Goal: Transaction & Acquisition: Purchase product/service

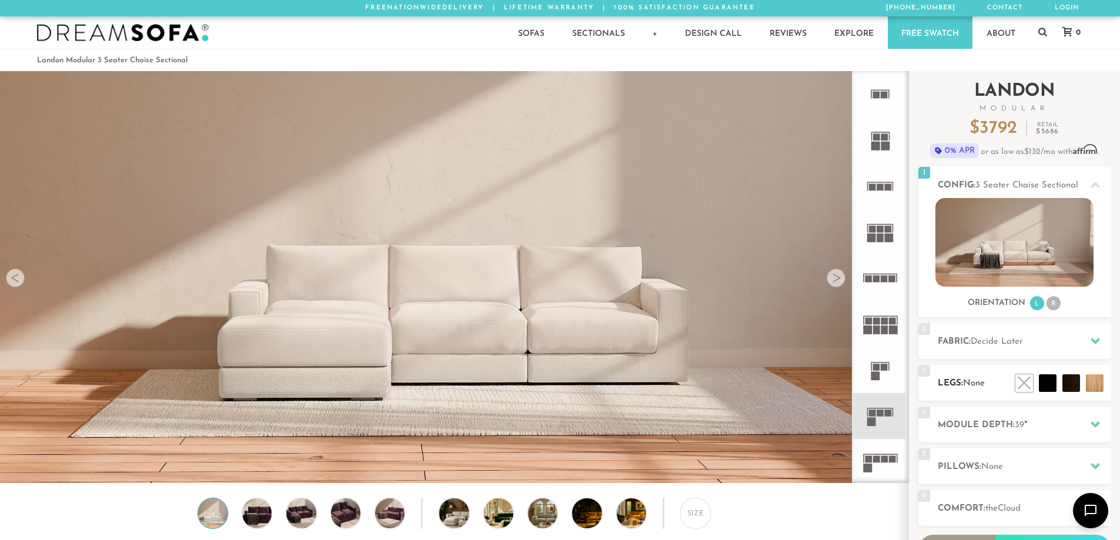
click at [1085, 387] on ul at bounding box center [1059, 384] width 94 height 18
click at [1099, 387] on li at bounding box center [1068, 357] width 71 height 71
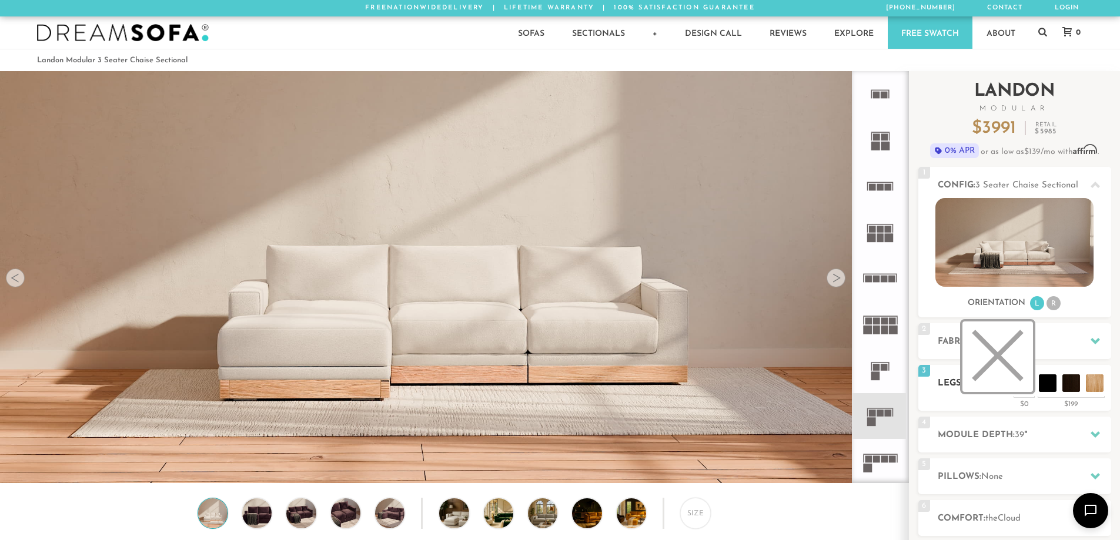
click at [1023, 383] on li at bounding box center [998, 357] width 71 height 71
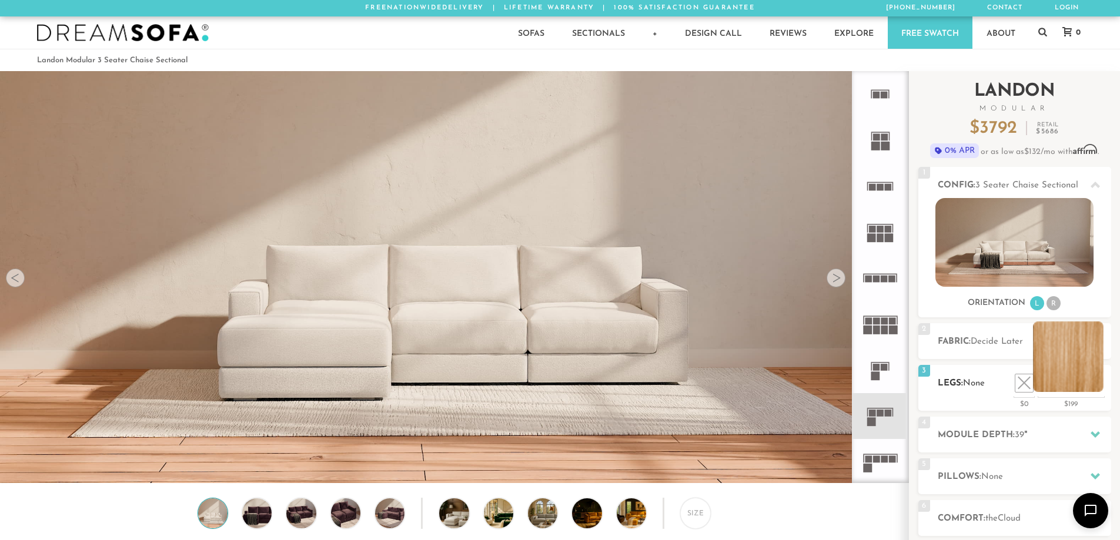
click at [1095, 389] on li at bounding box center [1068, 357] width 71 height 71
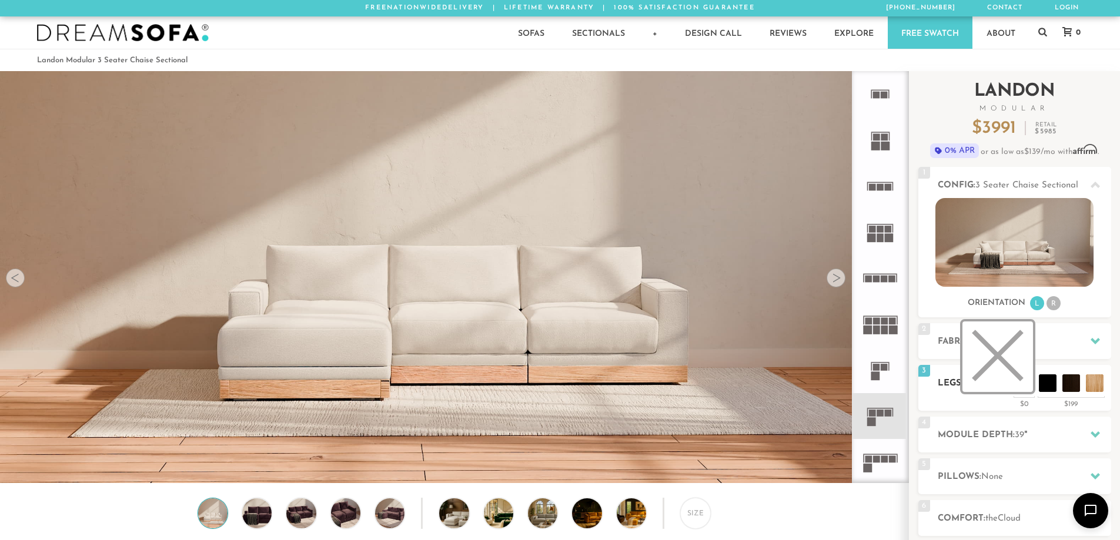
click at [1020, 382] on li at bounding box center [998, 357] width 71 height 71
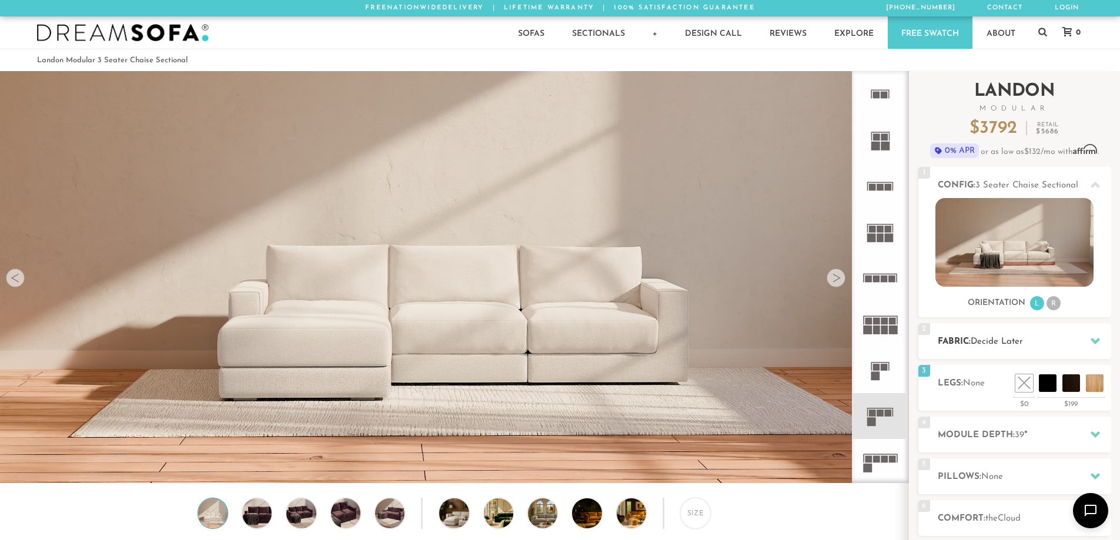
click at [1085, 340] on div at bounding box center [1095, 341] width 25 height 24
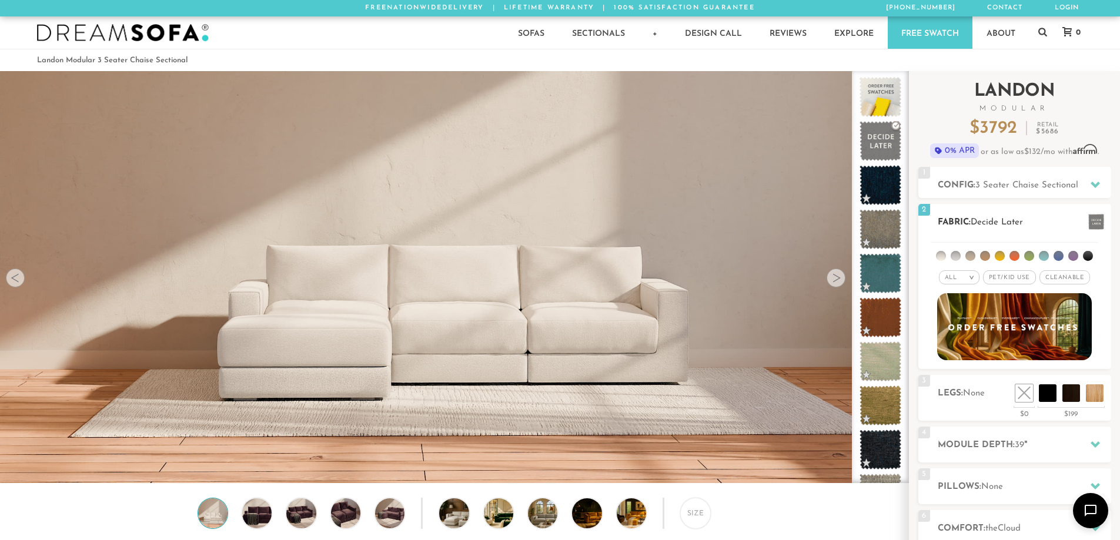
click at [1074, 253] on li at bounding box center [1073, 256] width 10 height 10
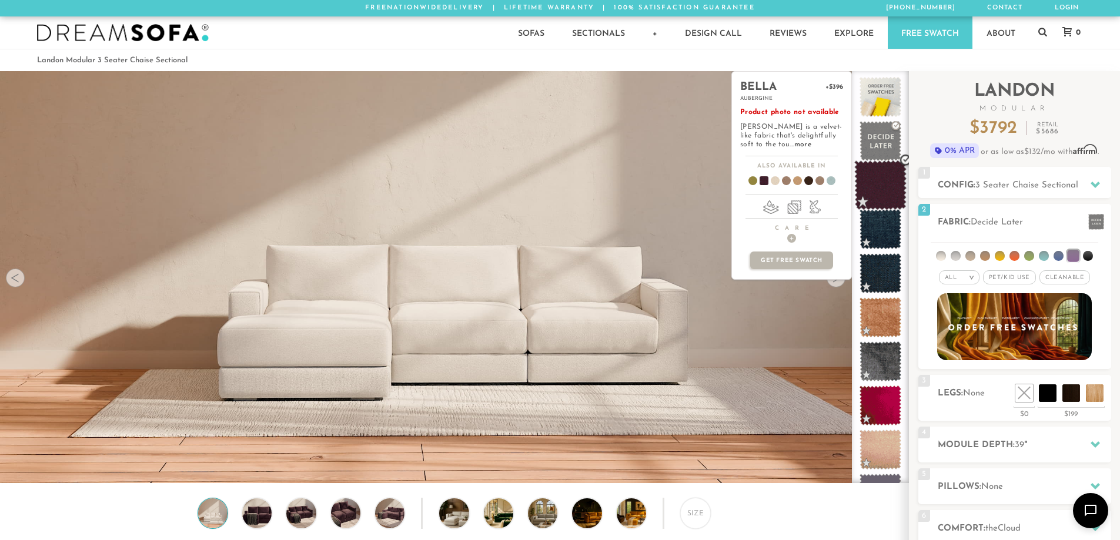
click at [874, 198] on span at bounding box center [880, 186] width 52 height 50
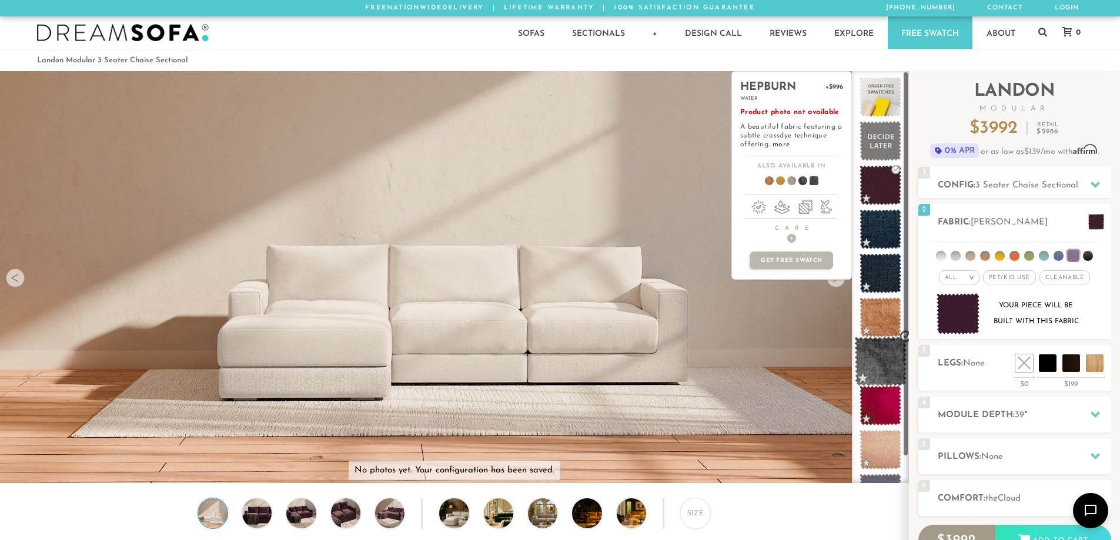
scroll to position [32, 0]
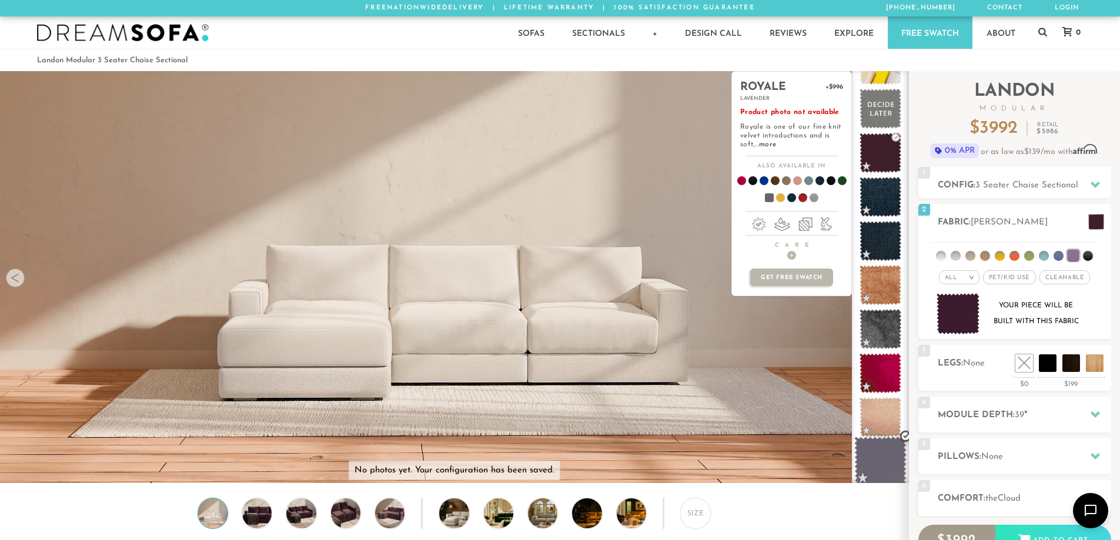
click at [887, 452] on span at bounding box center [880, 462] width 52 height 50
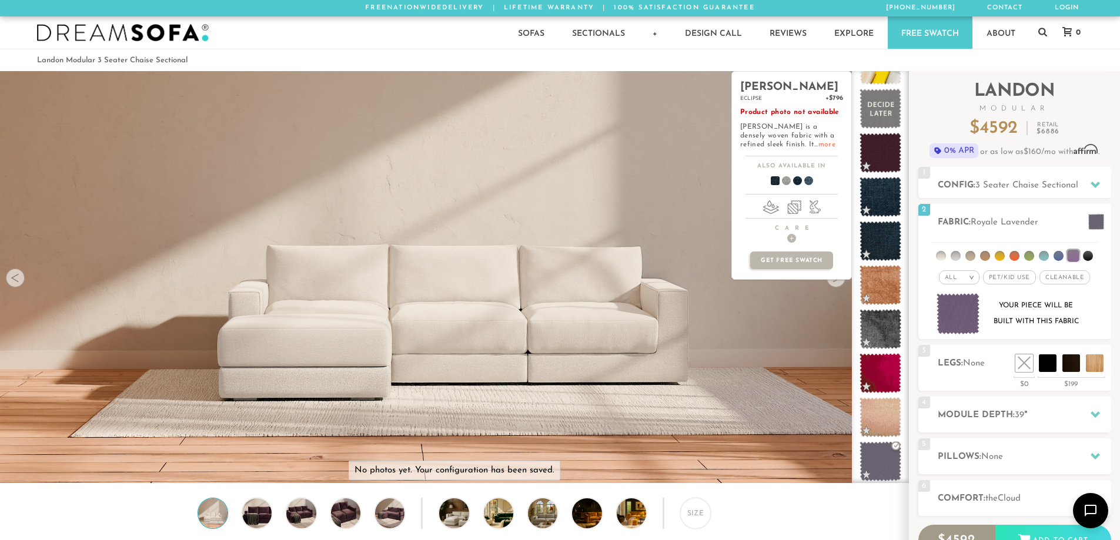
click at [818, 142] on link "more" at bounding box center [826, 144] width 17 height 7
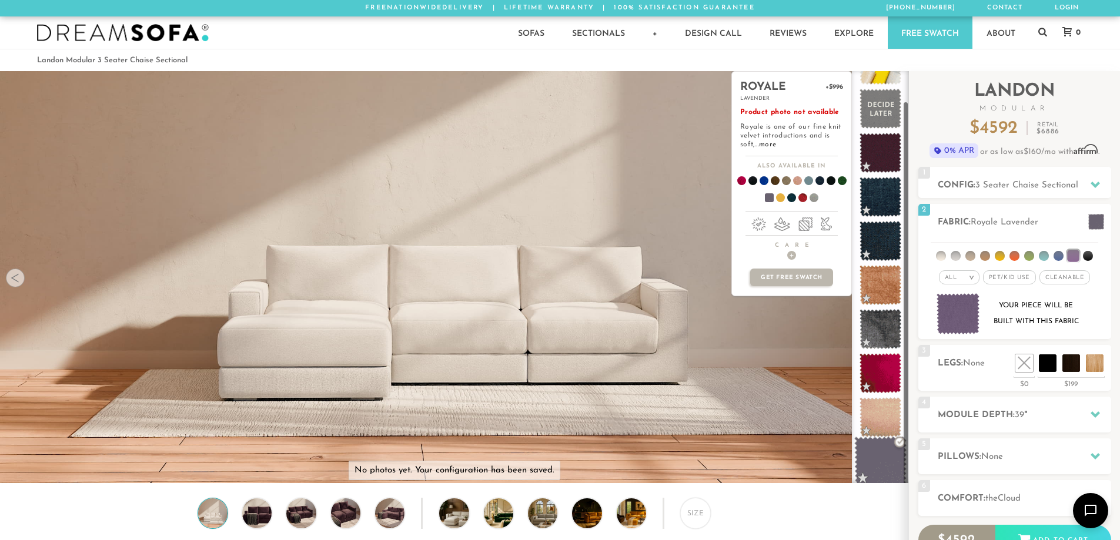
click at [870, 468] on span at bounding box center [880, 462] width 52 height 50
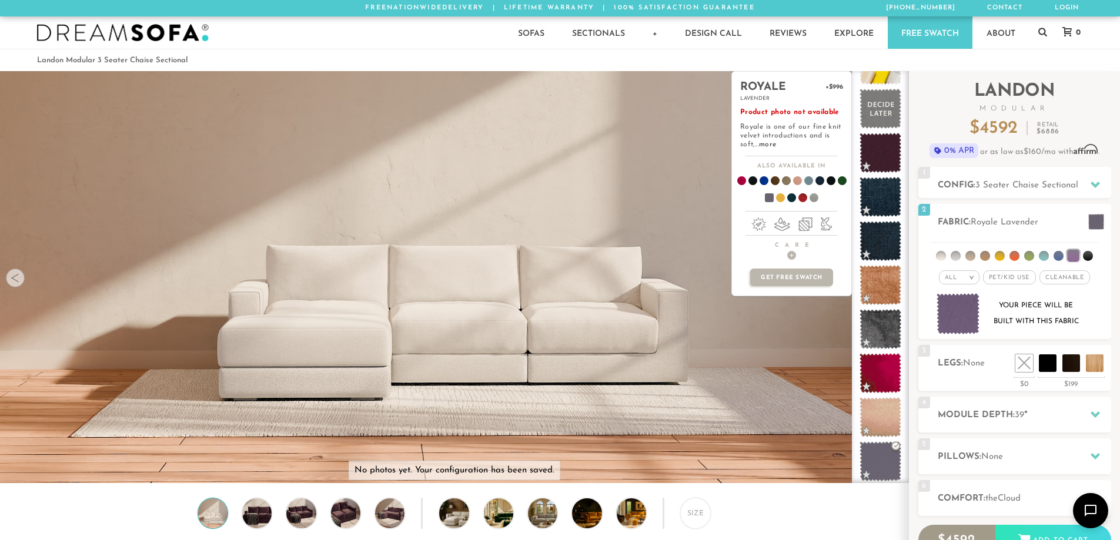
click at [771, 134] on p "Product photo not available Royale is one of our fine knit velvet introductions…" at bounding box center [791, 128] width 103 height 41
click at [771, 143] on link "more" at bounding box center [767, 144] width 17 height 7
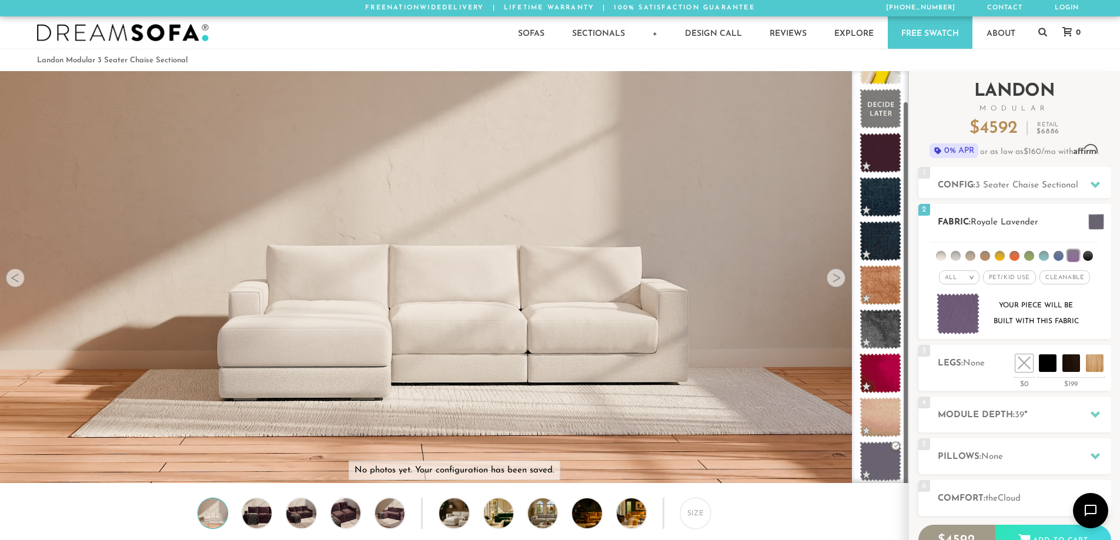
click at [974, 233] on div "2 Fabric: Royale Lavender" at bounding box center [1014, 222] width 193 height 36
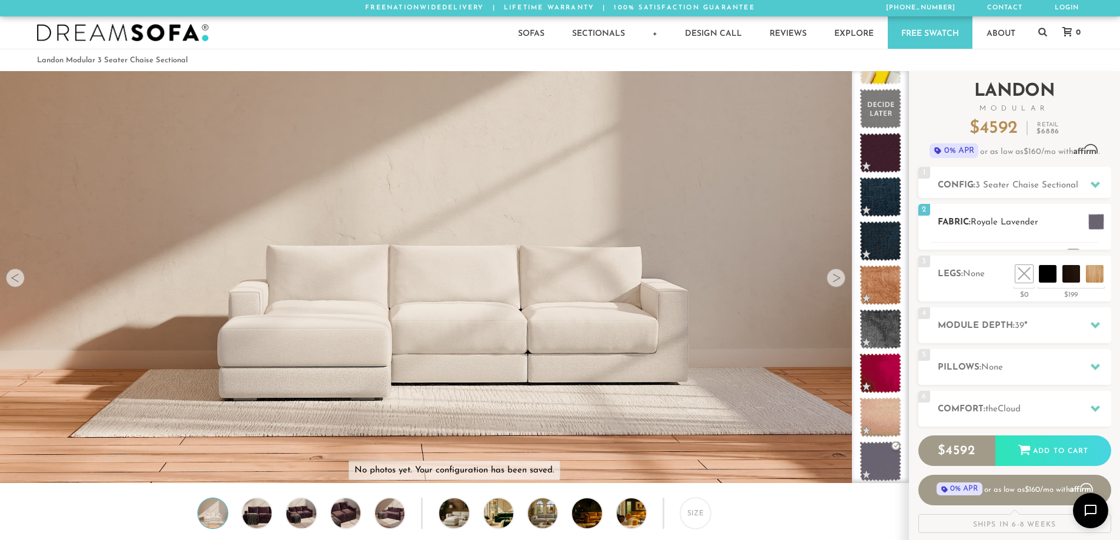
click at [974, 233] on div "2 Fabric: Royale Lavender" at bounding box center [1014, 222] width 193 height 36
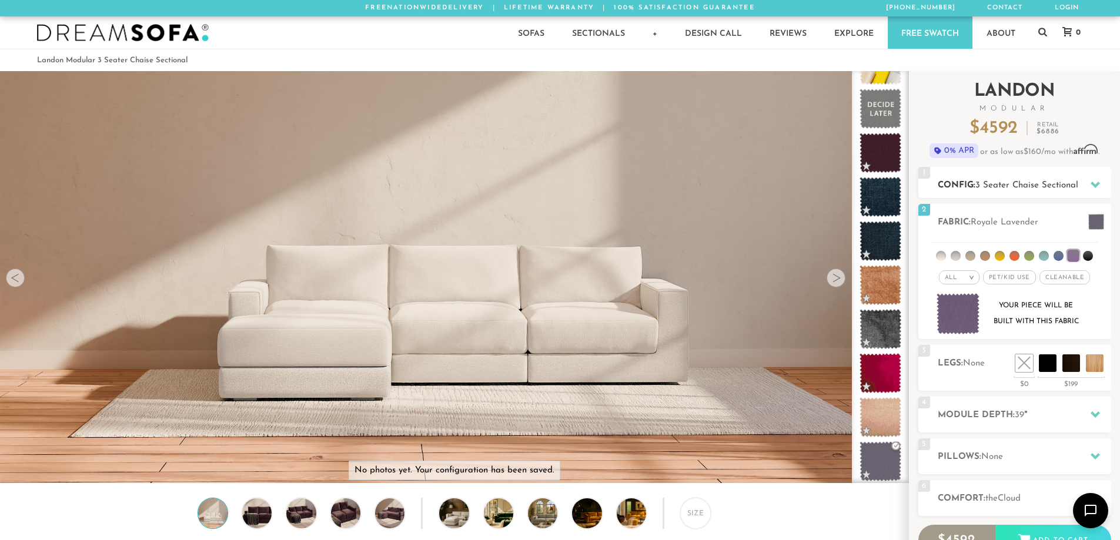
click at [991, 185] on span "3 Seater Chaise Sectional" at bounding box center [1026, 185] width 103 height 9
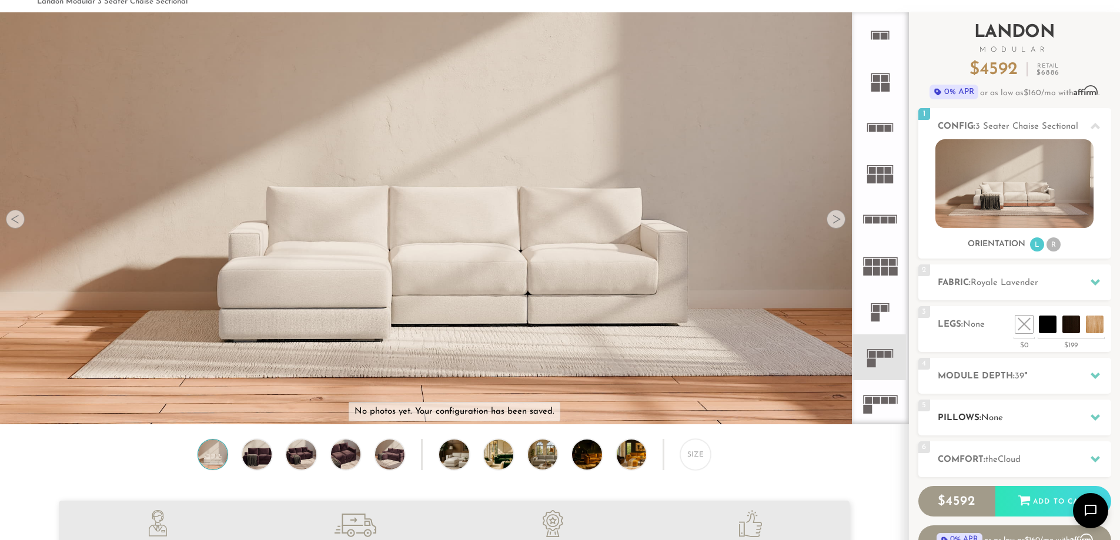
scroll to position [0, 0]
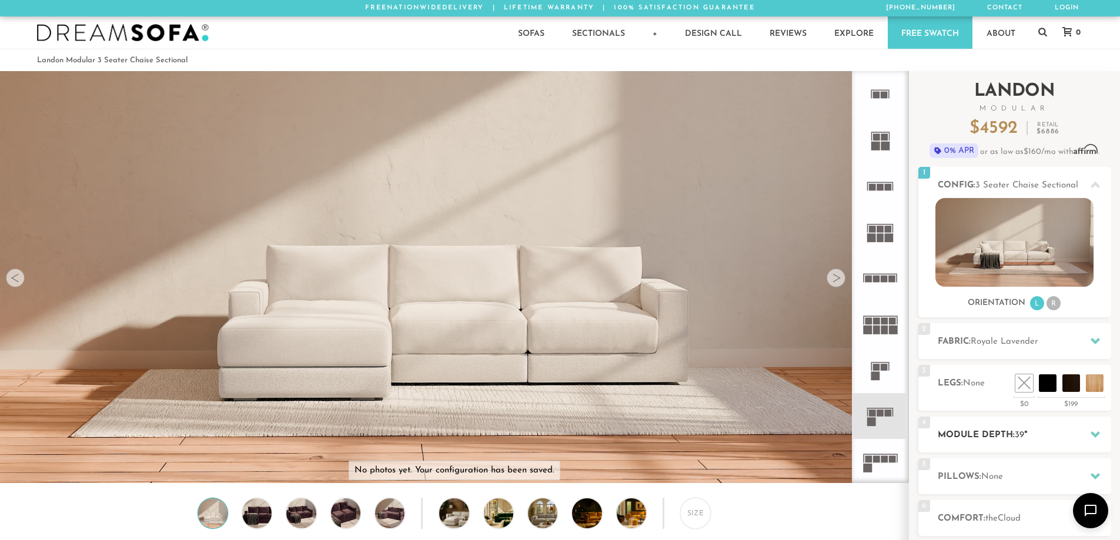
click at [998, 437] on h2 "Module Depth: 39 "" at bounding box center [1024, 436] width 173 height 14
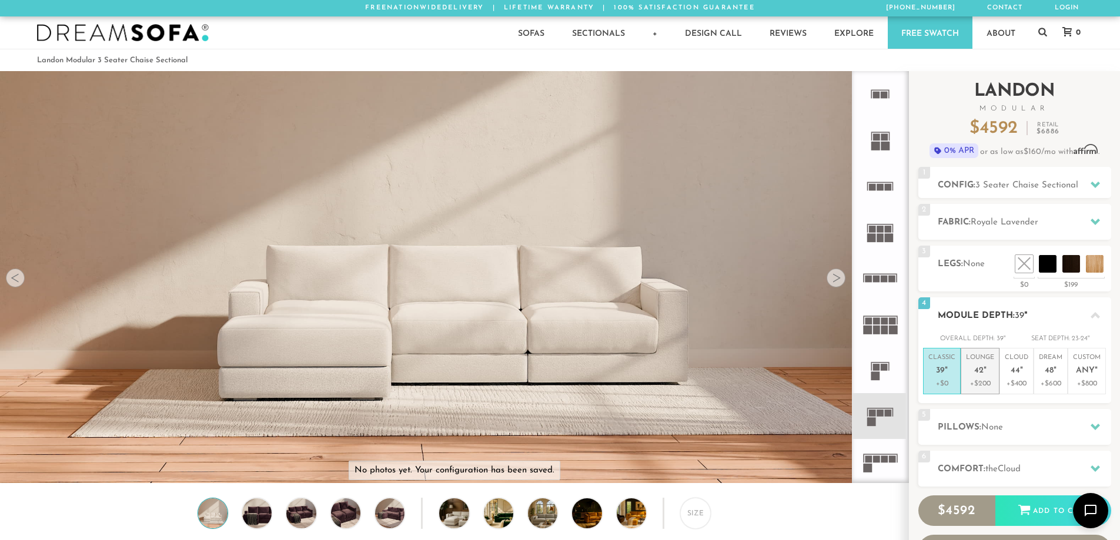
click at [991, 385] on p "+$200" at bounding box center [980, 384] width 28 height 11
click at [1007, 416] on div "5 Pillows: None" at bounding box center [1014, 427] width 193 height 36
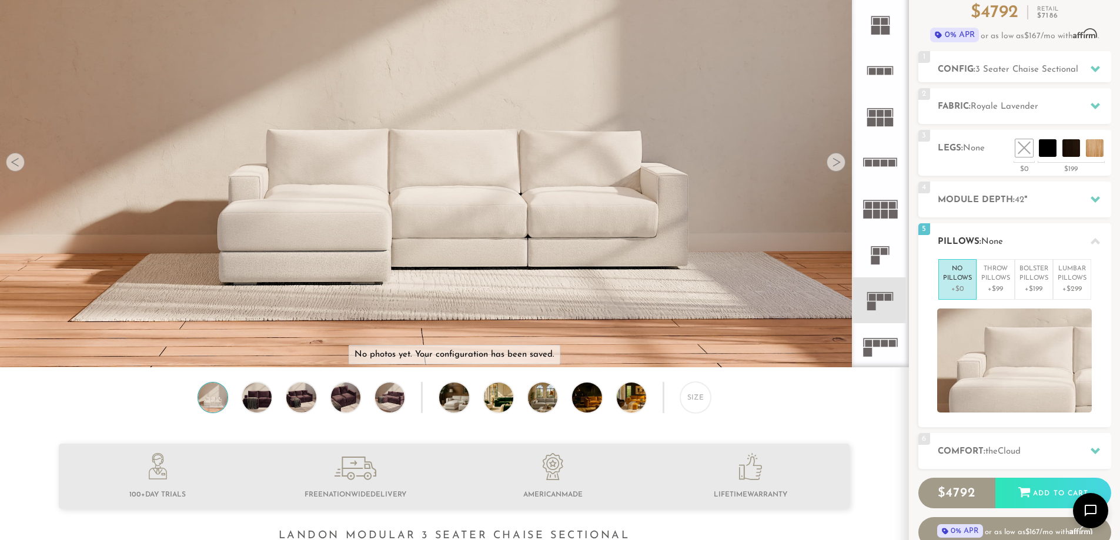
scroll to position [118, 0]
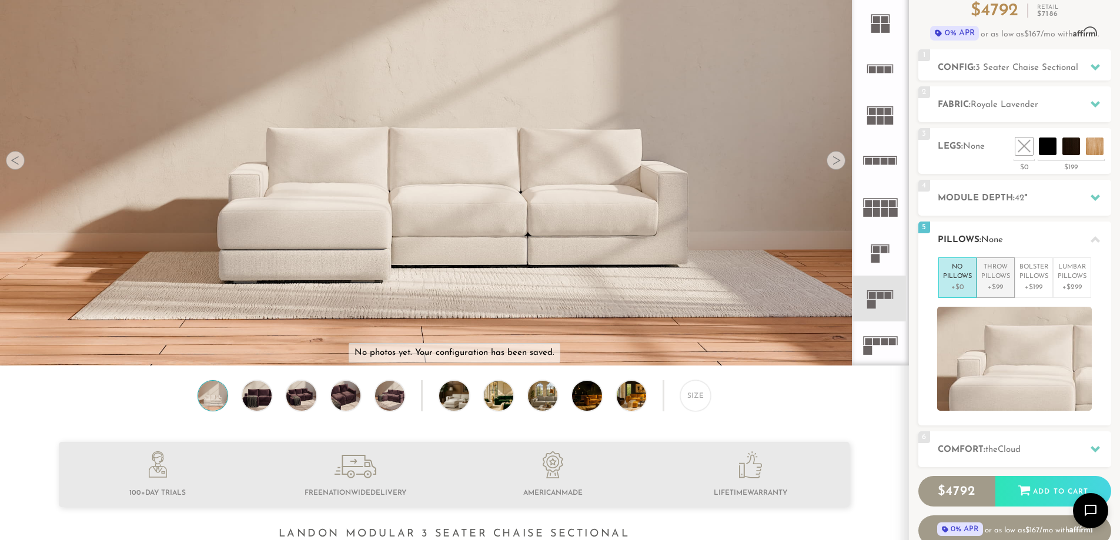
click at [1000, 270] on p "Throw Pillows" at bounding box center [995, 272] width 29 height 19
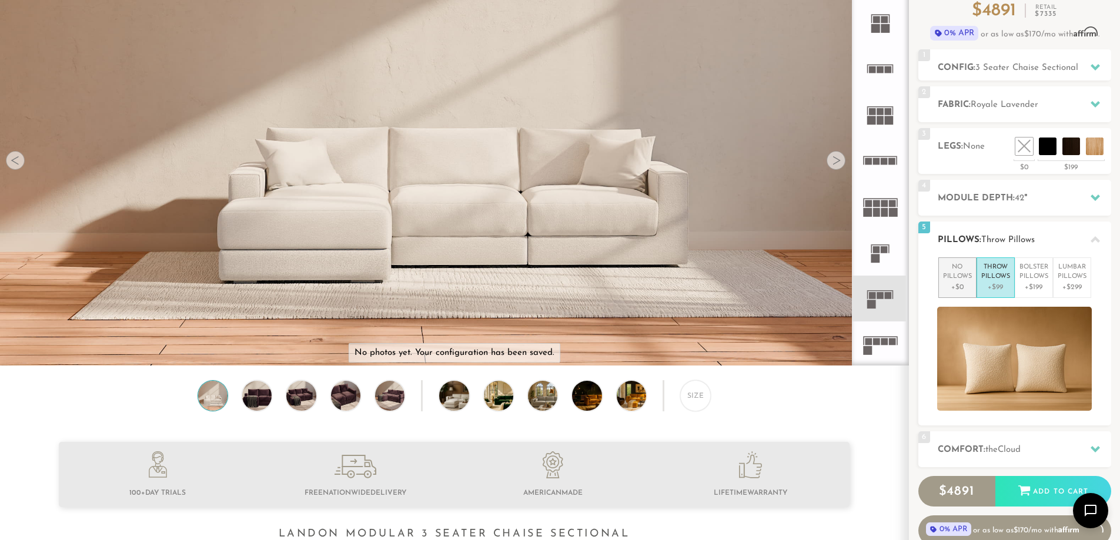
click at [963, 273] on p "No Pillows" at bounding box center [957, 272] width 29 height 19
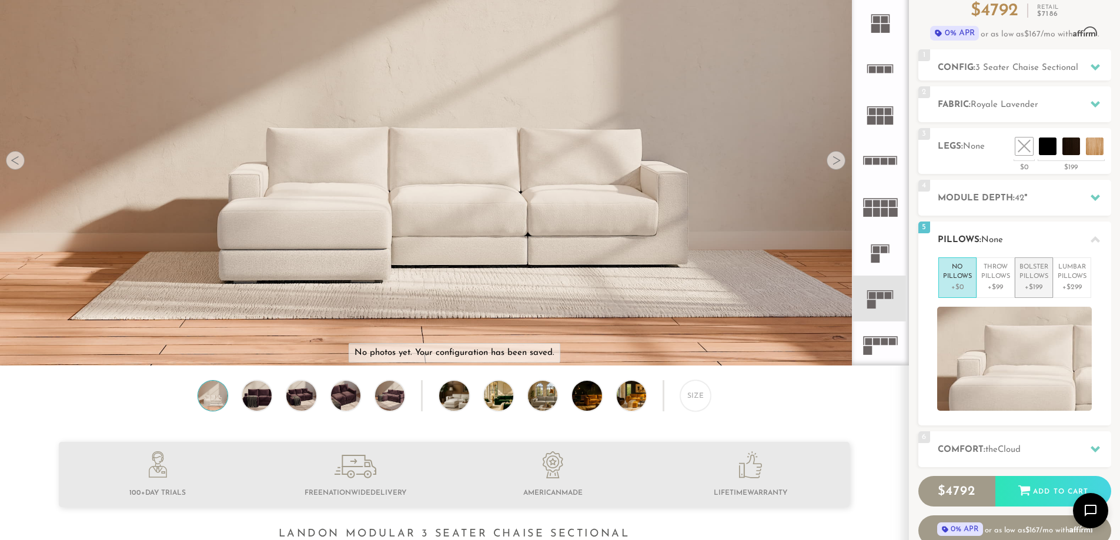
click at [1036, 270] on p "Bolster Pillows" at bounding box center [1034, 272] width 29 height 19
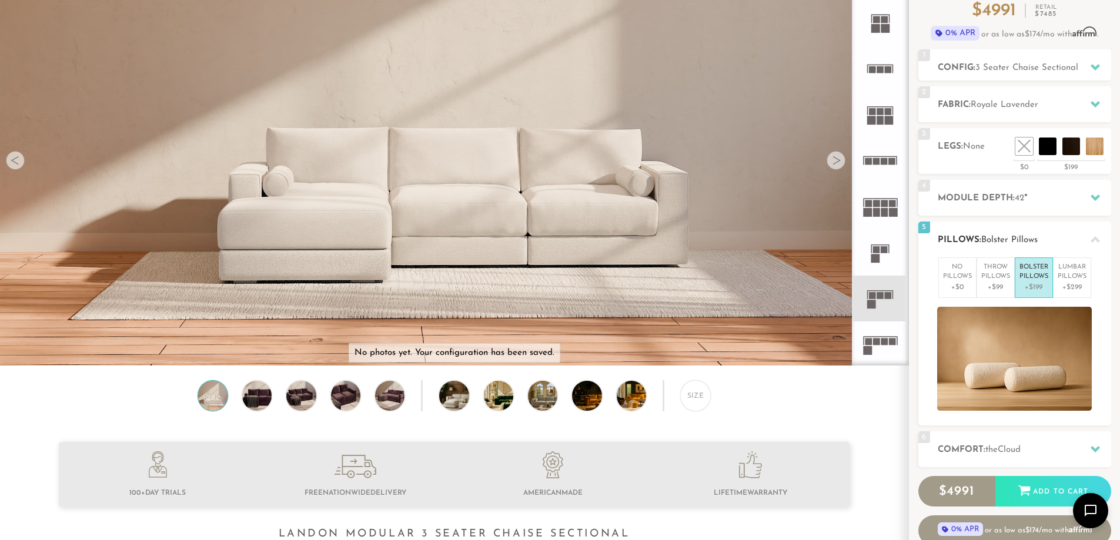
click at [1038, 270] on p "Bolster Pillows" at bounding box center [1034, 272] width 29 height 19
click at [1068, 278] on p "Lumbar Pillows" at bounding box center [1072, 272] width 29 height 19
